Goal: Information Seeking & Learning: Learn about a topic

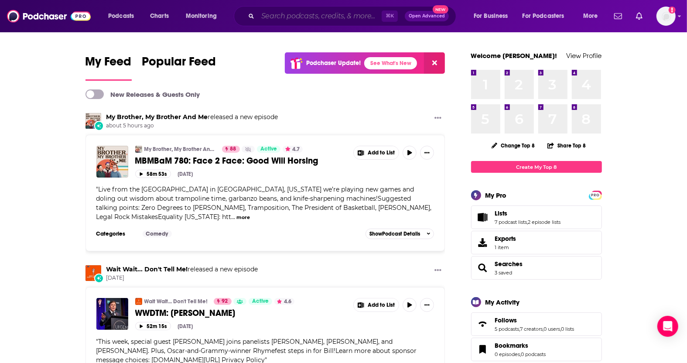
click at [353, 16] on input "Search podcasts, credits, & more..." at bounding box center [320, 16] width 124 height 14
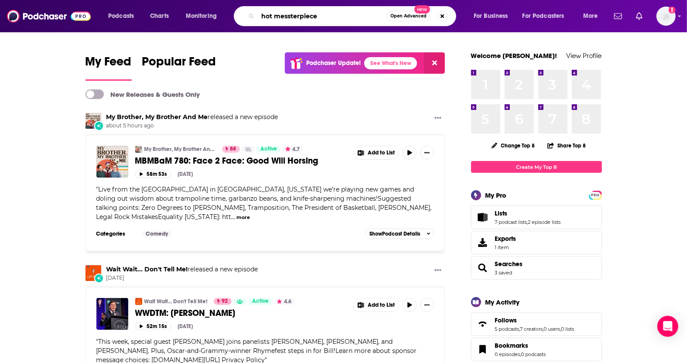
type input "hot messterpiece"
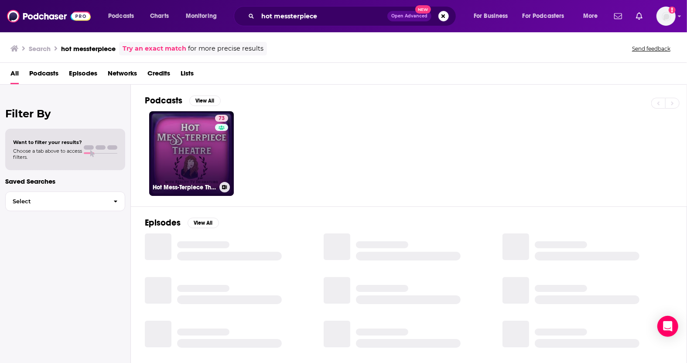
click at [164, 132] on link "73 Hot Mess-Terpiece Theatre" at bounding box center [191, 153] width 85 height 85
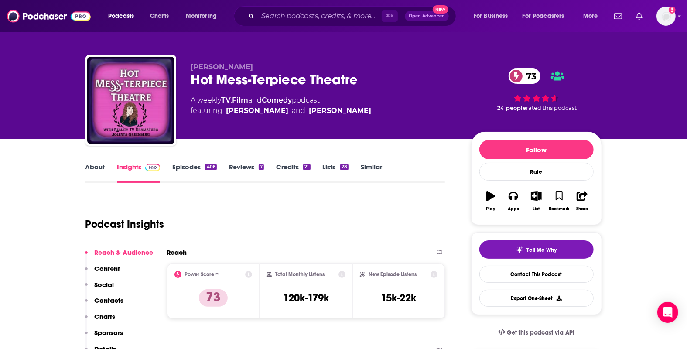
scroll to position [155, 0]
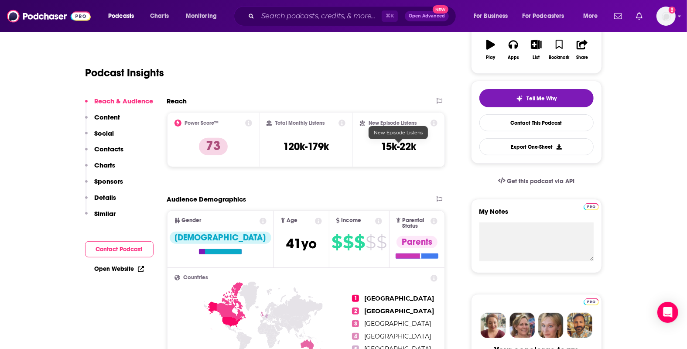
click at [401, 150] on h3 "15k-22k" at bounding box center [398, 146] width 35 height 13
copy div "15k-22k Export One-Sheet"
click at [305, 21] on input "Search podcasts, credits, & more..." at bounding box center [320, 16] width 124 height 14
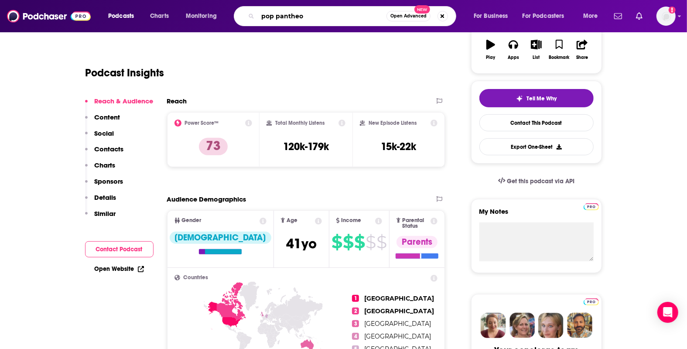
type input "pop pantheon"
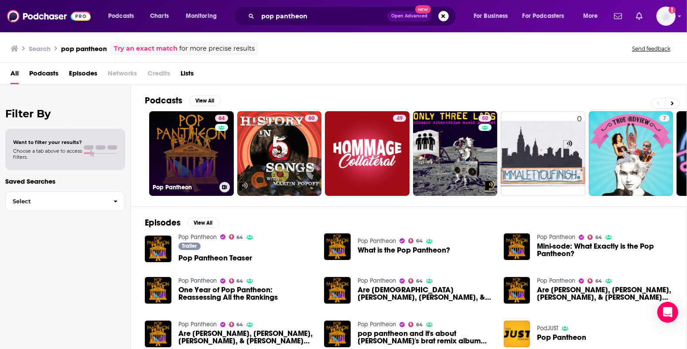
click at [182, 127] on link "64 Pop Pantheon" at bounding box center [191, 153] width 85 height 85
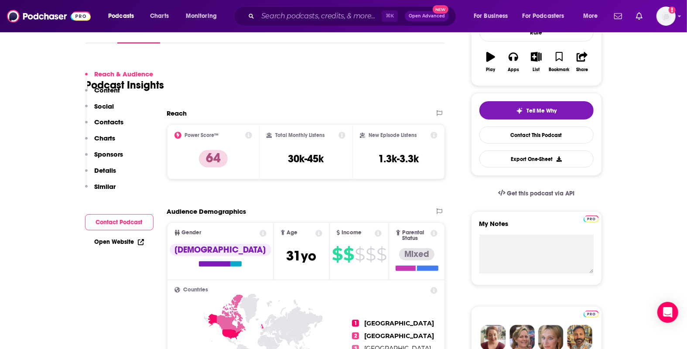
scroll to position [236, 0]
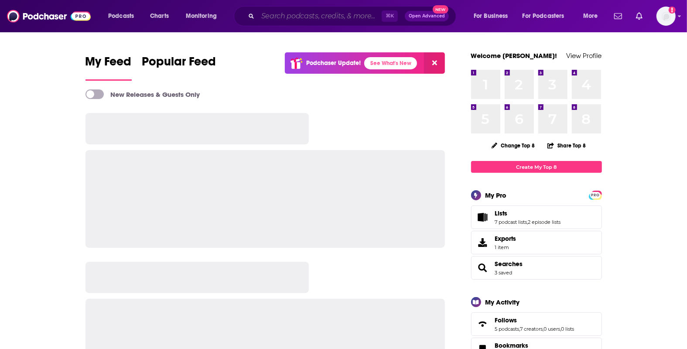
click at [288, 15] on input "Search podcasts, credits, & more..." at bounding box center [320, 16] width 124 height 14
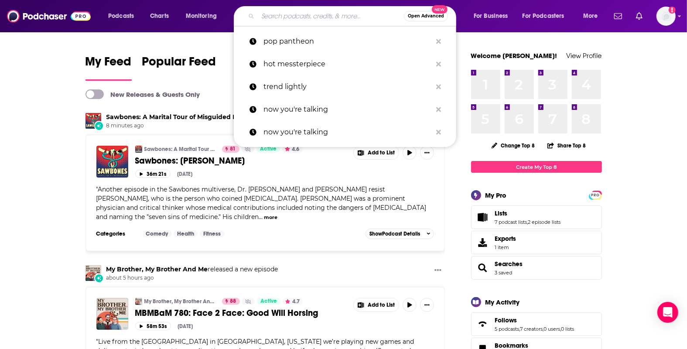
click at [294, 21] on input "Search podcasts, credits, & more..." at bounding box center [331, 16] width 146 height 14
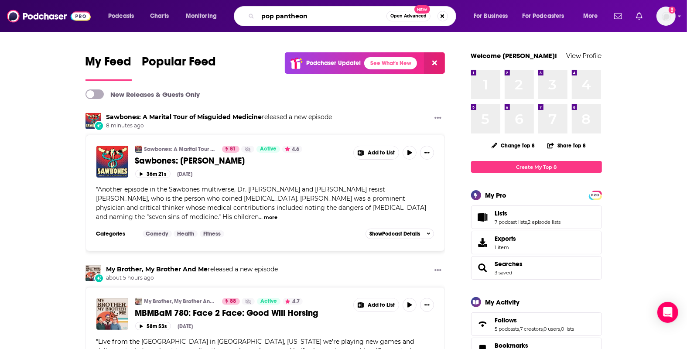
type input "pop pantheon"
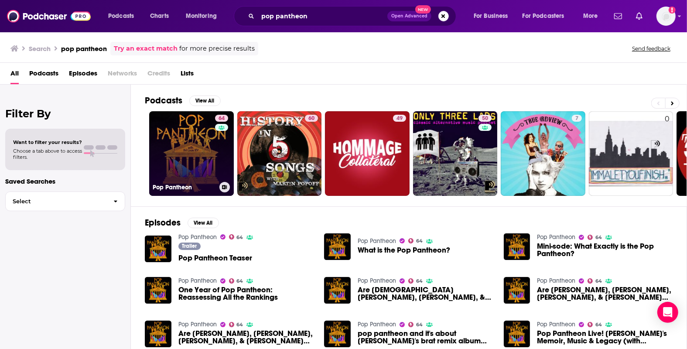
click at [175, 144] on link "64 Pop Pantheon" at bounding box center [191, 153] width 85 height 85
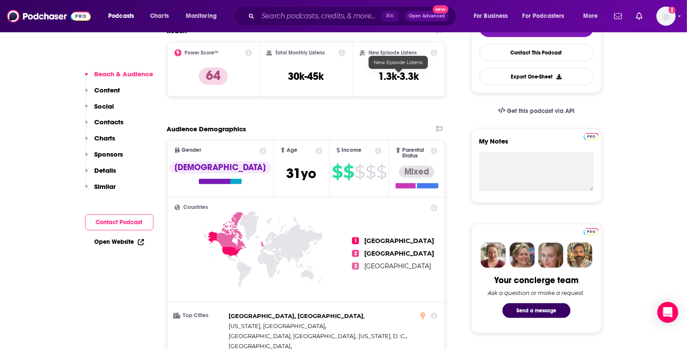
scroll to position [223, 0]
